Goal: Task Accomplishment & Management: Manage account settings

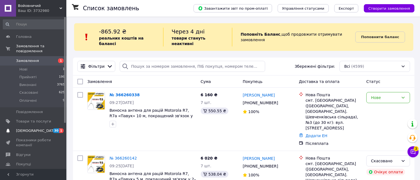
click at [47, 128] on span "[DEMOGRAPHIC_DATA]" at bounding box center [33, 130] width 35 height 5
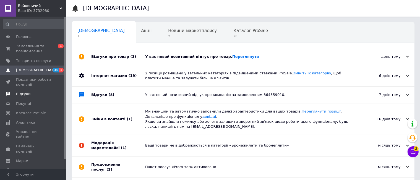
click at [16, 97] on link "Відгуки" at bounding box center [34, 93] width 68 height 9
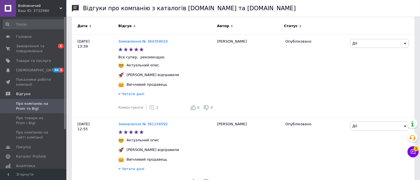
scroll to position [85, 0]
click at [47, 124] on span "Про товари на Prom і Bigl" at bounding box center [33, 121] width 35 height 10
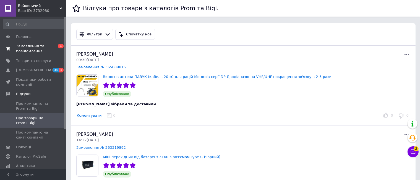
click at [34, 46] on span "Замовлення та повідомлення" at bounding box center [33, 49] width 35 height 10
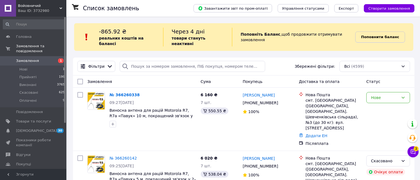
click at [396, 35] on b "Поповнити баланс" at bounding box center [380, 37] width 38 height 4
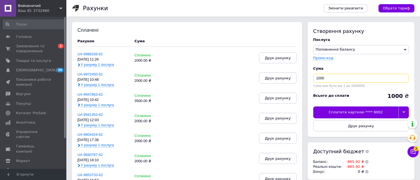
click at [348, 82] on input "1000" at bounding box center [361, 78] width 96 height 9
type input "1"
type input "3000"
click at [404, 111] on icon at bounding box center [404, 112] width 2 height 2
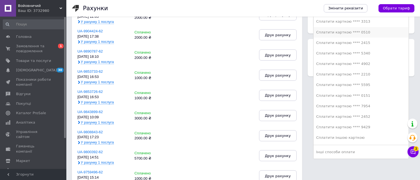
scroll to position [104, 0]
click at [363, 125] on div "Сплатити карткою **** 9429" at bounding box center [361, 126] width 90 height 5
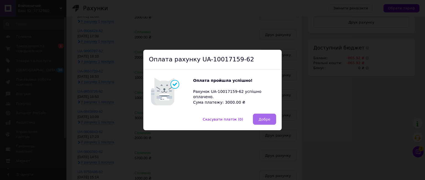
click at [267, 123] on button "Добре" at bounding box center [264, 119] width 23 height 11
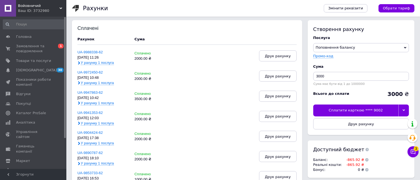
scroll to position [0, 0]
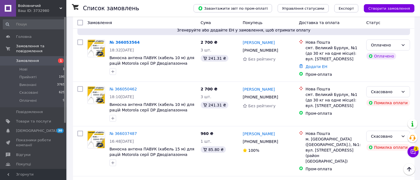
scroll to position [402, 0]
